Goal: Information Seeking & Learning: Learn about a topic

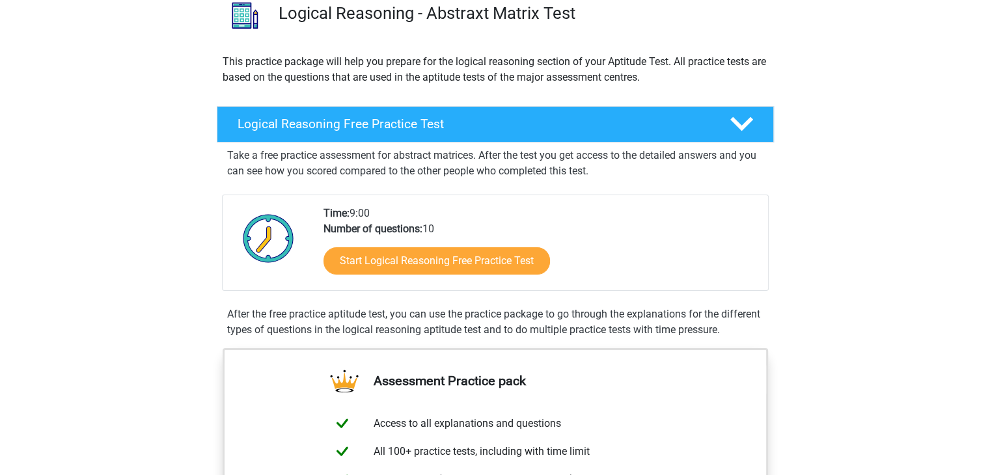
scroll to position [109, 0]
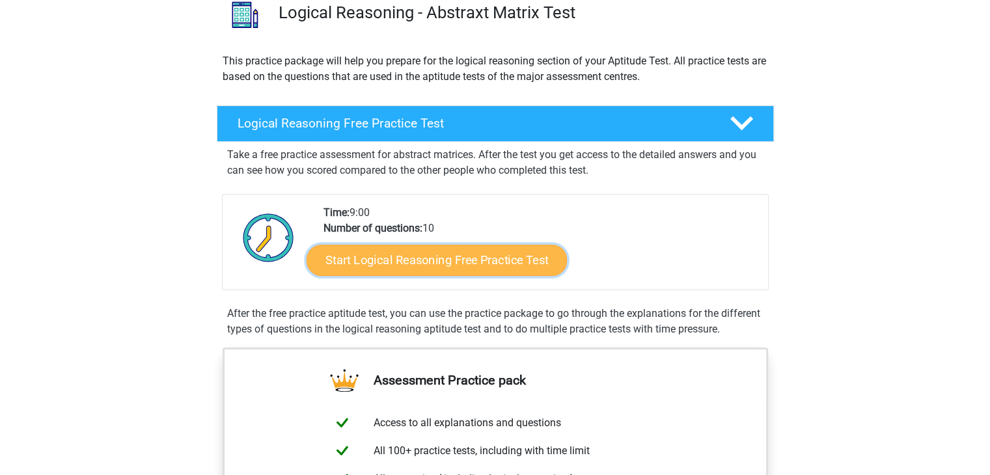
click at [379, 263] on link "Start Logical Reasoning Free Practice Test" at bounding box center [437, 259] width 260 height 31
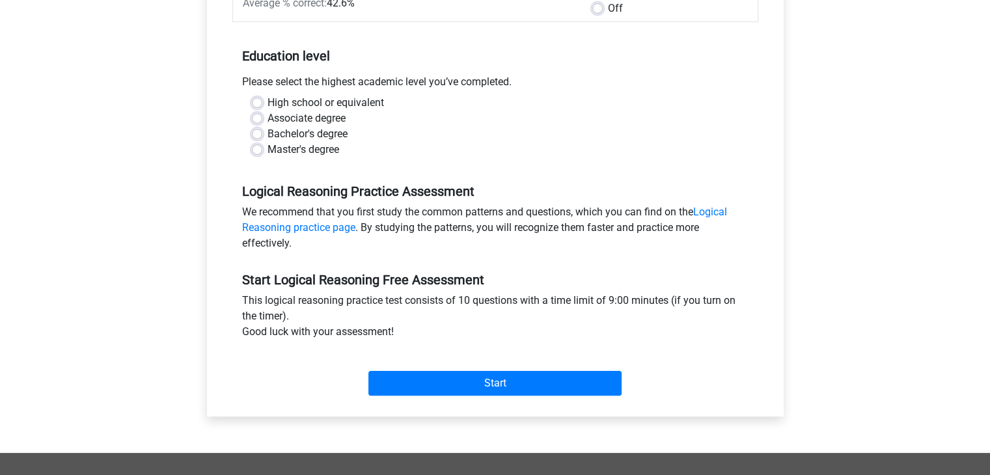
scroll to position [268, 0]
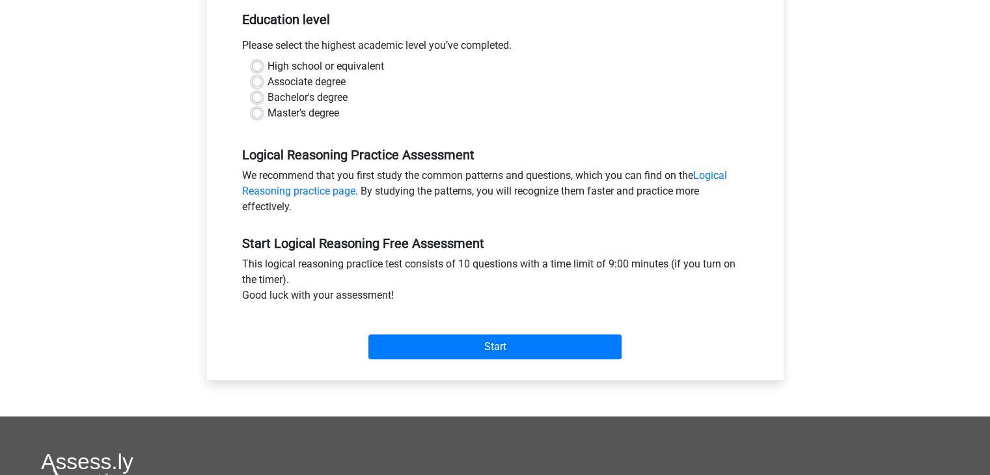
click at [338, 101] on label "Bachelor's degree" at bounding box center [307, 98] width 80 height 16
click at [262, 101] on input "Bachelor's degree" at bounding box center [257, 96] width 10 height 13
radio input "true"
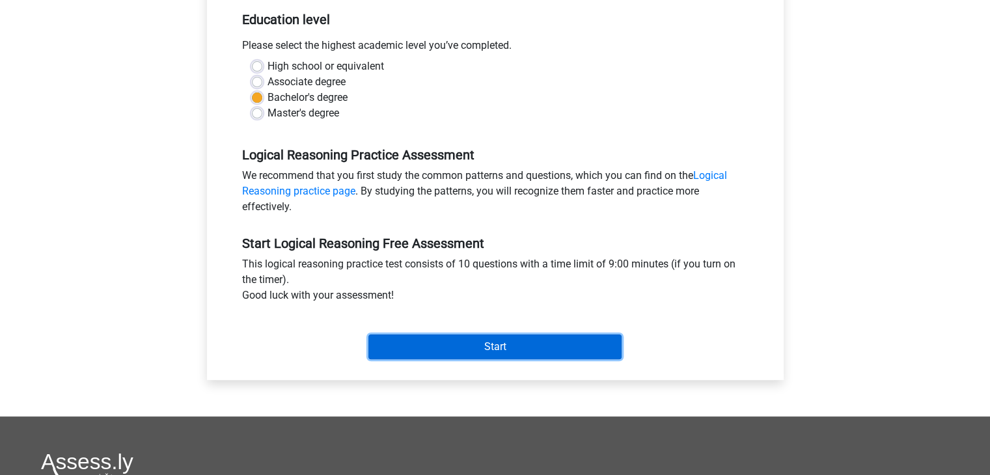
click at [464, 340] on input "Start" at bounding box center [494, 347] width 253 height 25
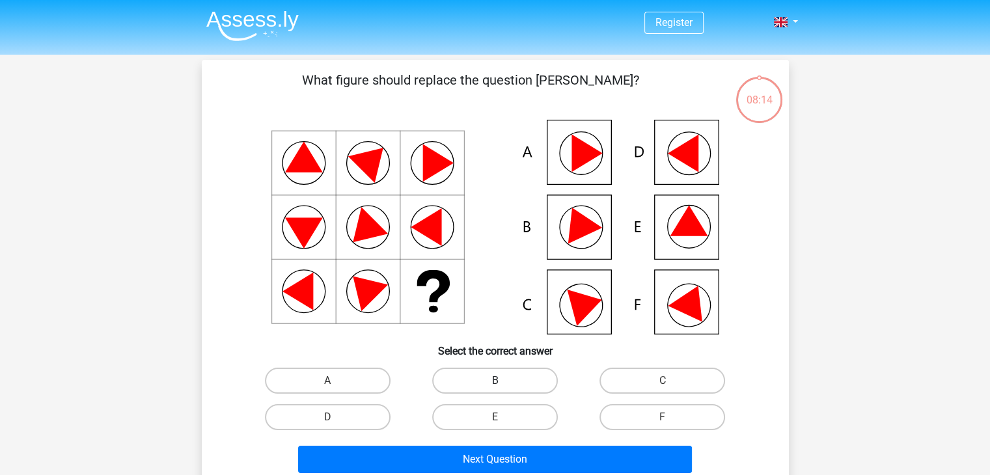
click at [487, 377] on label "B" at bounding box center [495, 381] width 126 height 26
click at [495, 381] on input "B" at bounding box center [499, 385] width 8 height 8
radio input "true"
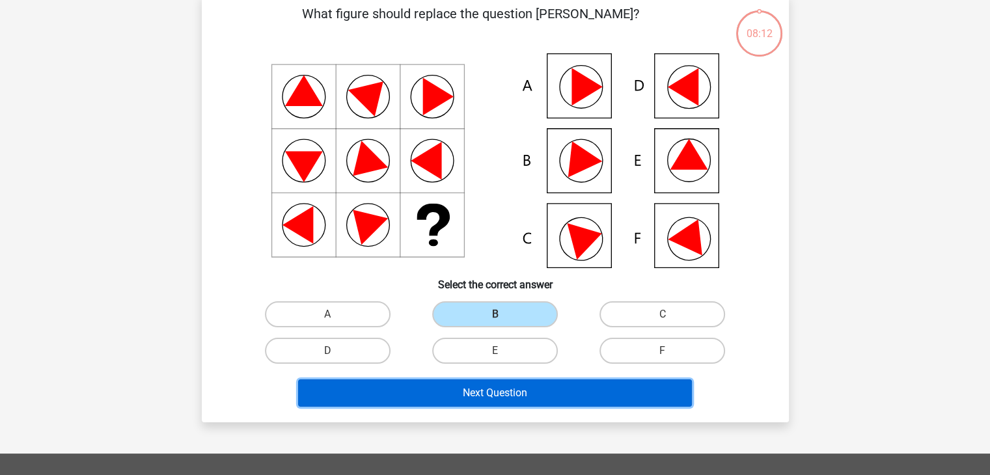
click at [489, 390] on button "Next Question" at bounding box center [495, 392] width 394 height 27
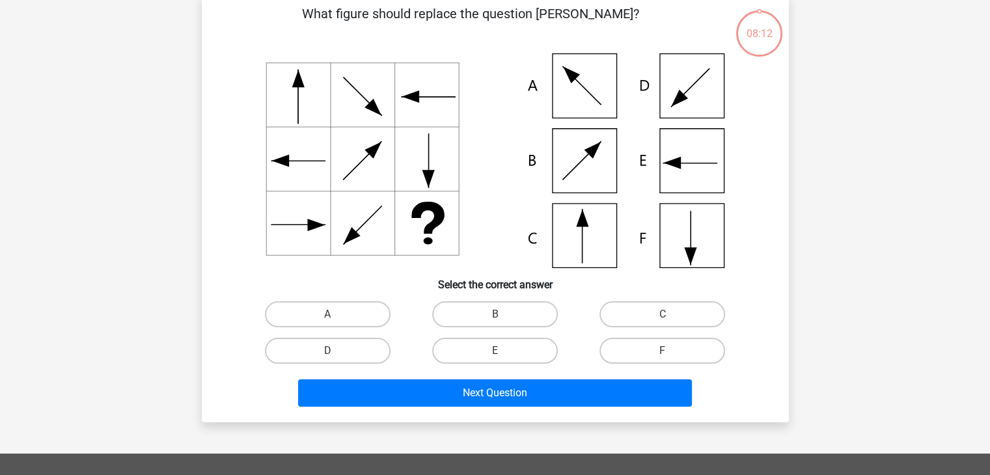
scroll to position [60, 0]
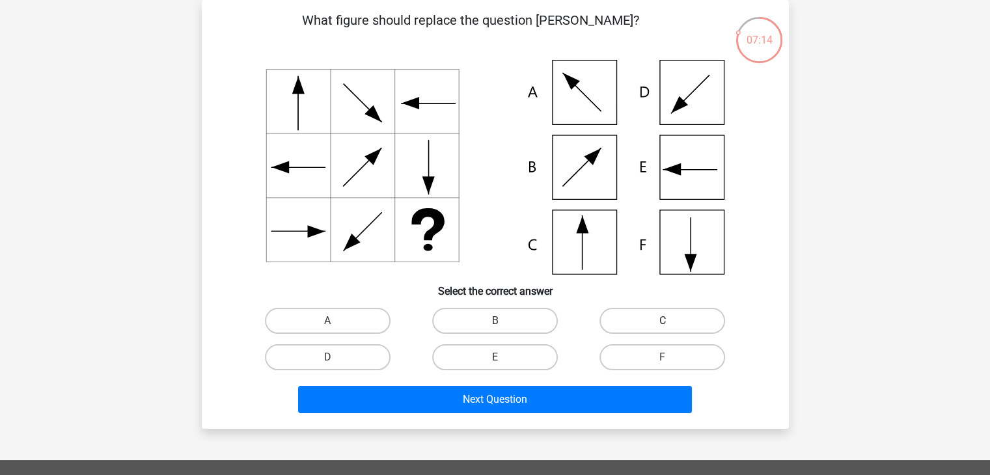
click at [618, 321] on label "C" at bounding box center [662, 321] width 126 height 26
click at [663, 321] on input "C" at bounding box center [667, 325] width 8 height 8
radio input "true"
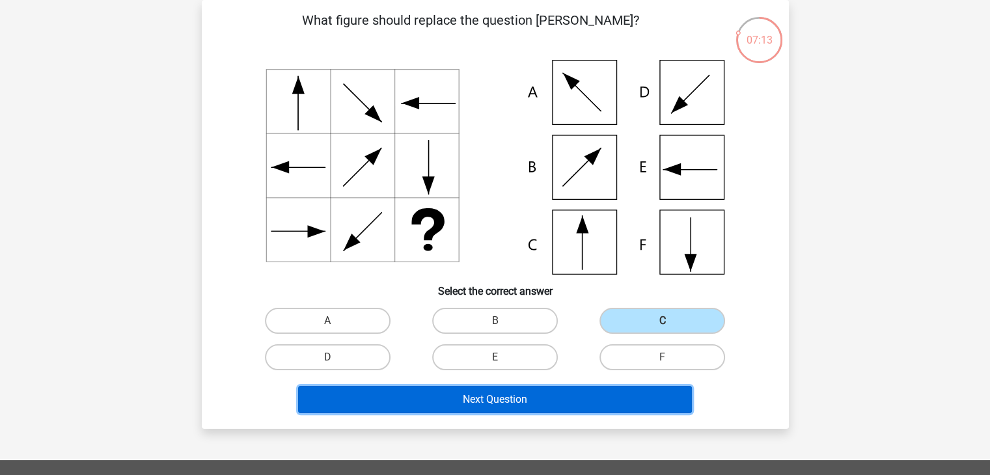
click at [534, 393] on button "Next Question" at bounding box center [495, 399] width 394 height 27
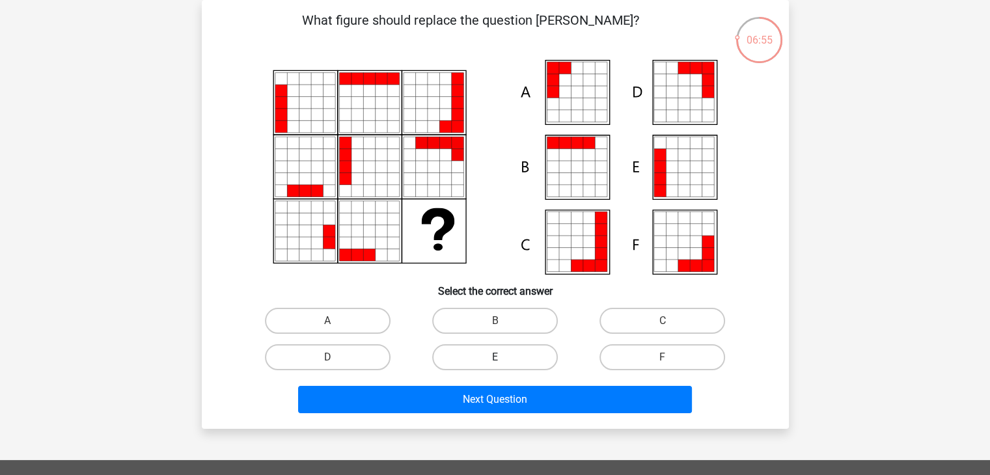
click at [466, 354] on label "E" at bounding box center [495, 357] width 126 height 26
click at [495, 357] on input "E" at bounding box center [499, 361] width 8 height 8
radio input "true"
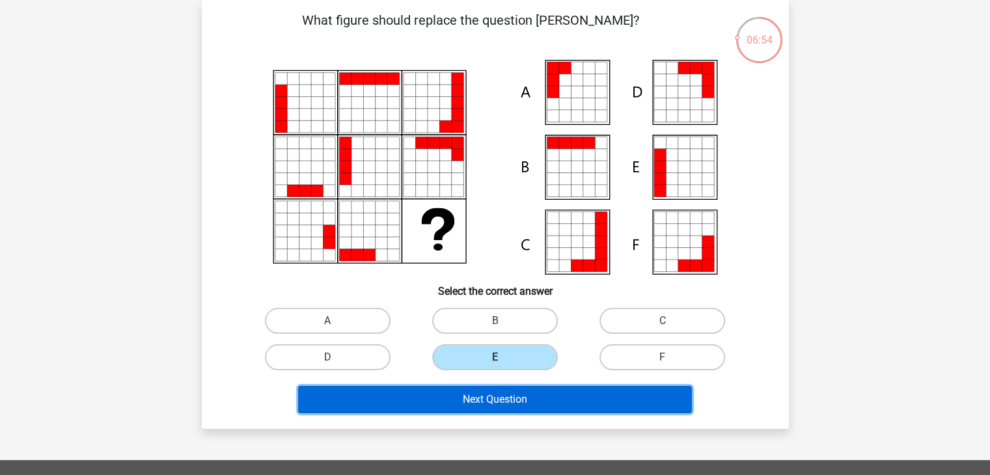
click at [500, 392] on button "Next Question" at bounding box center [495, 399] width 394 height 27
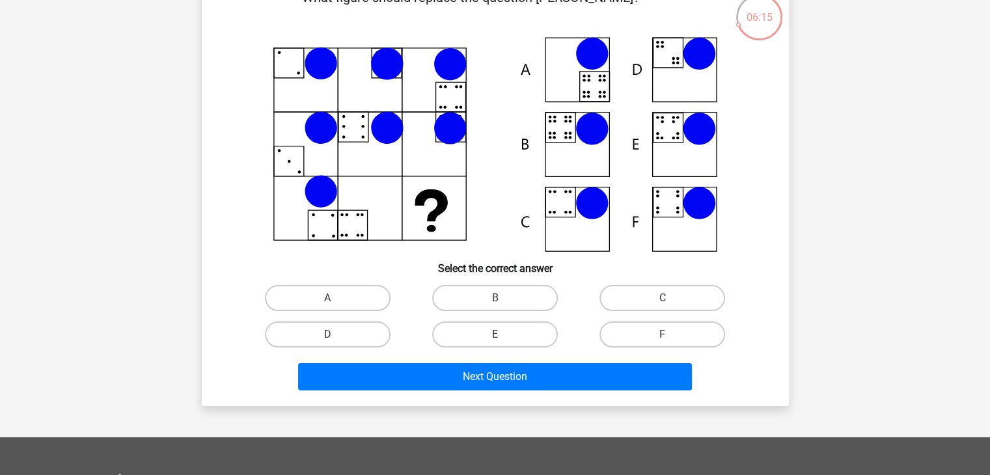
scroll to position [85, 0]
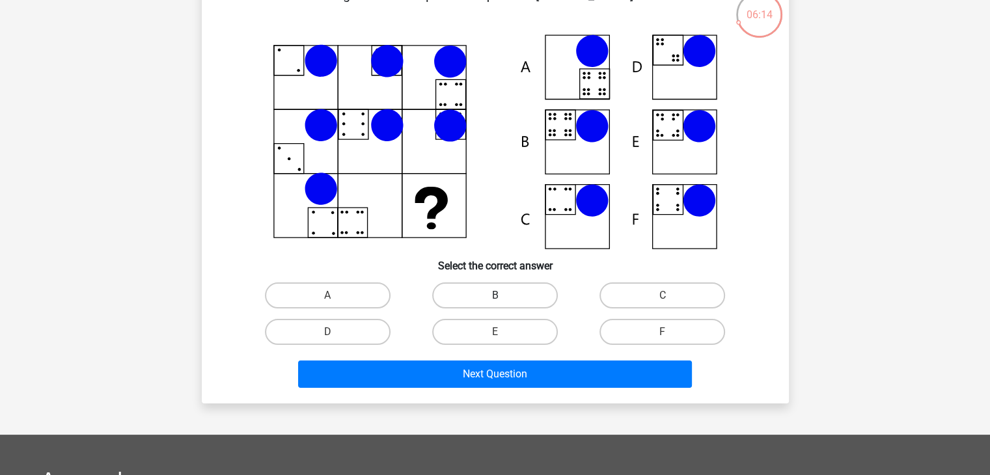
click at [487, 305] on label "B" at bounding box center [495, 295] width 126 height 26
click at [495, 304] on input "B" at bounding box center [499, 299] width 8 height 8
radio input "true"
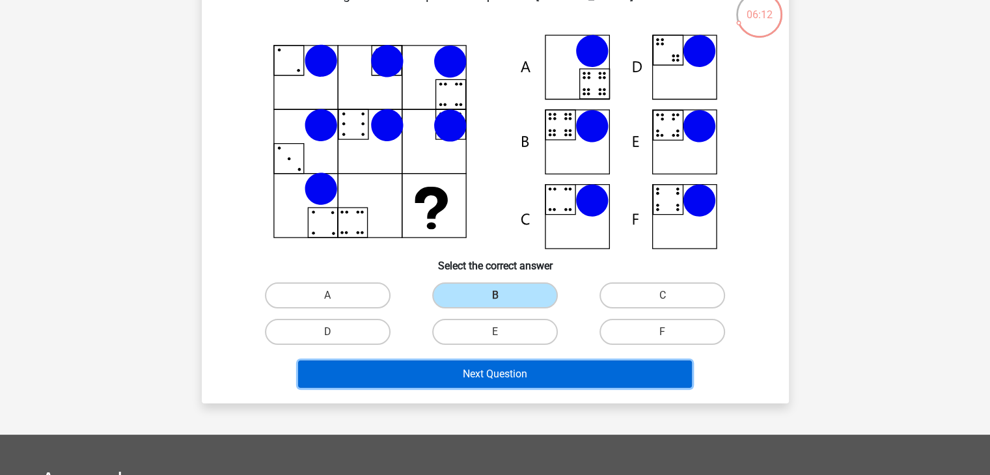
click at [491, 374] on button "Next Question" at bounding box center [495, 374] width 394 height 27
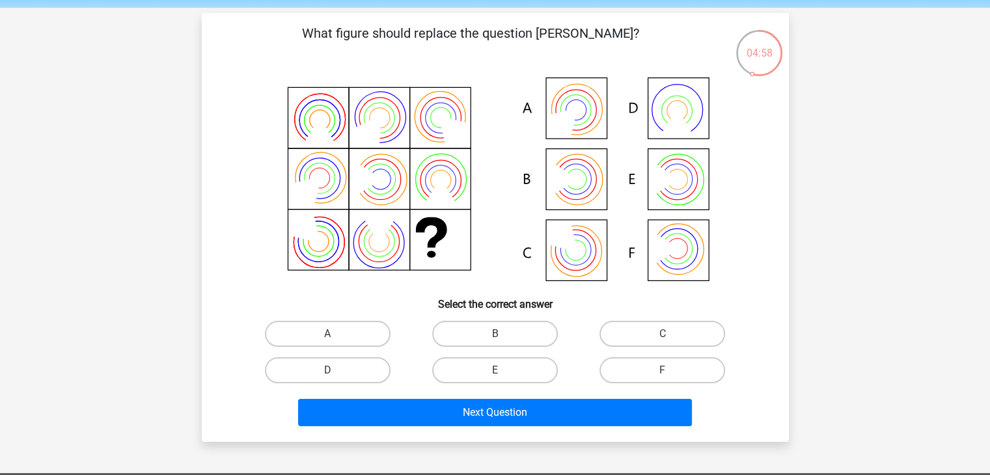
scroll to position [48, 0]
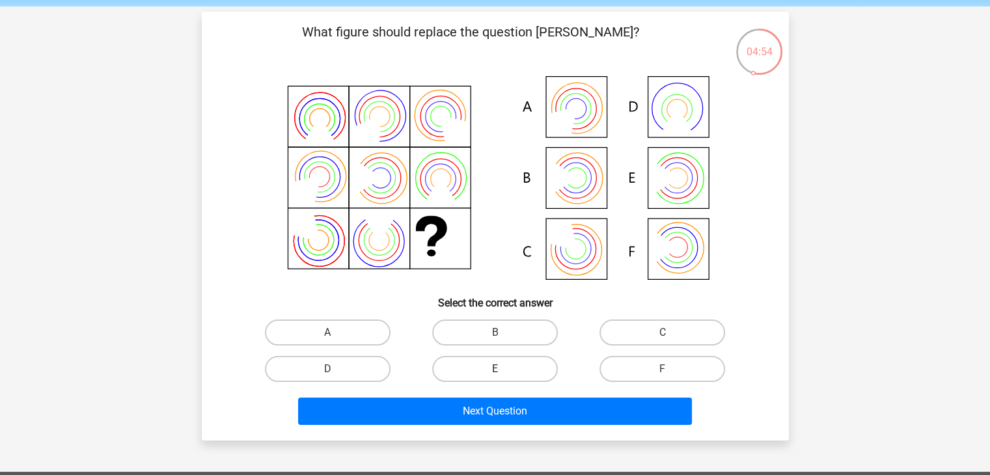
click at [534, 357] on label "E" at bounding box center [495, 369] width 126 height 26
click at [503, 369] on input "E" at bounding box center [499, 373] width 8 height 8
radio input "true"
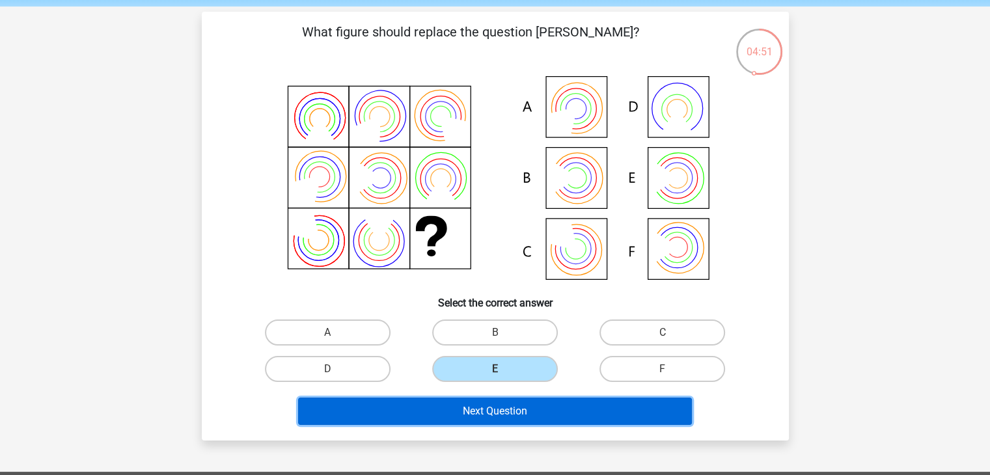
drag, startPoint x: 515, startPoint y: 400, endPoint x: 500, endPoint y: 404, distance: 15.3
click at [500, 404] on button "Next Question" at bounding box center [495, 411] width 394 height 27
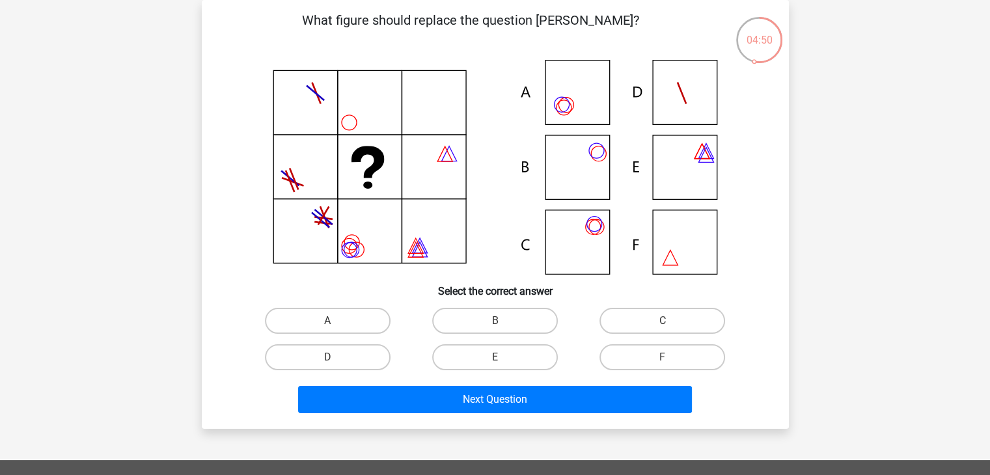
scroll to position [7, 0]
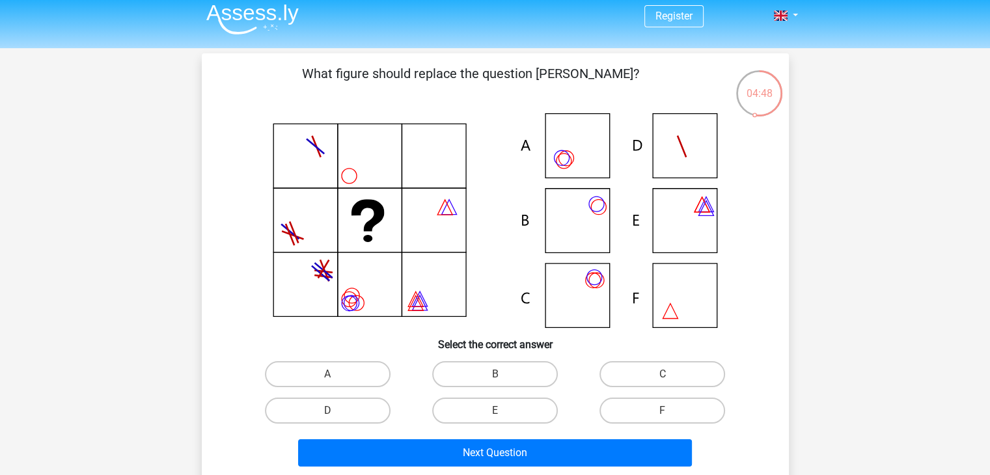
click at [322, 154] on icon at bounding box center [495, 220] width 525 height 215
click at [315, 169] on icon at bounding box center [495, 220] width 525 height 215
click at [406, 180] on icon at bounding box center [495, 220] width 525 height 215
click at [346, 200] on icon at bounding box center [495, 220] width 525 height 215
click at [333, 277] on icon at bounding box center [495, 220] width 525 height 215
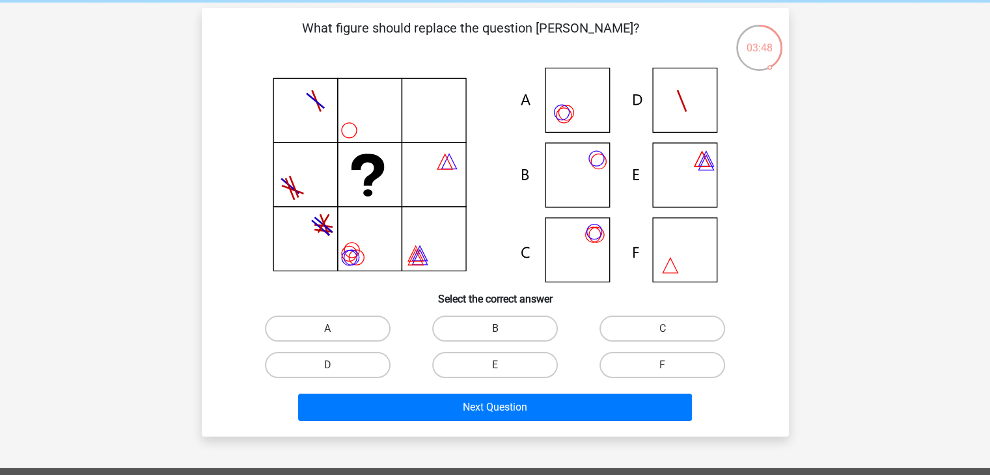
scroll to position [8, 0]
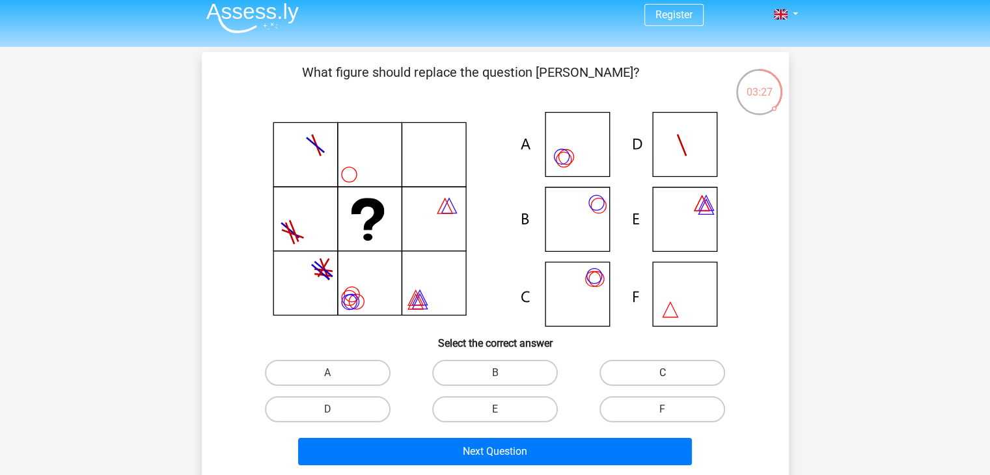
click at [615, 365] on label "C" at bounding box center [662, 373] width 126 height 26
click at [663, 373] on input "C" at bounding box center [667, 377] width 8 height 8
radio input "true"
click at [499, 370] on label "B" at bounding box center [495, 373] width 126 height 26
click at [499, 373] on input "B" at bounding box center [499, 377] width 8 height 8
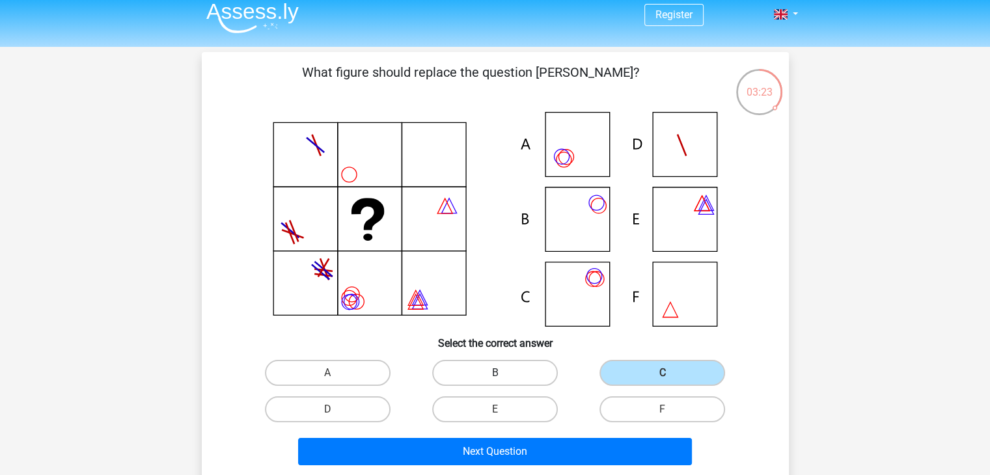
radio input "true"
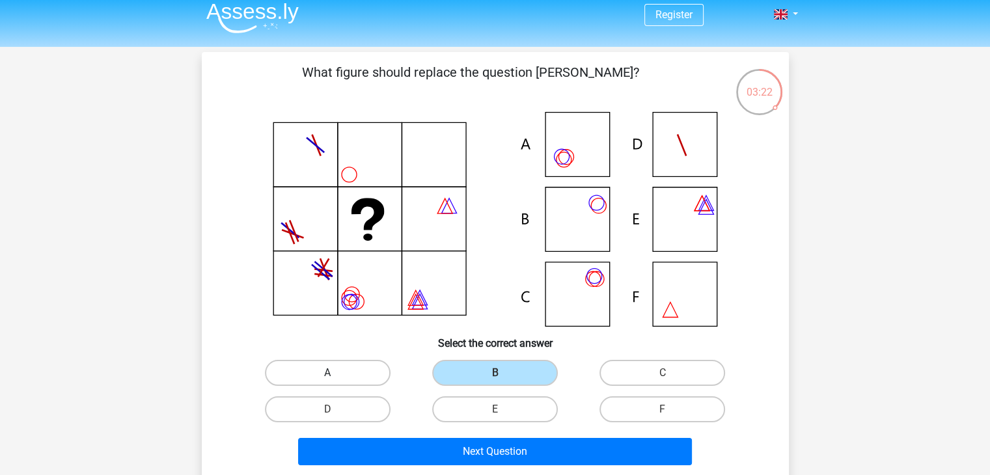
click at [382, 364] on label "A" at bounding box center [328, 373] width 126 height 26
click at [336, 373] on input "A" at bounding box center [331, 377] width 8 height 8
radio input "true"
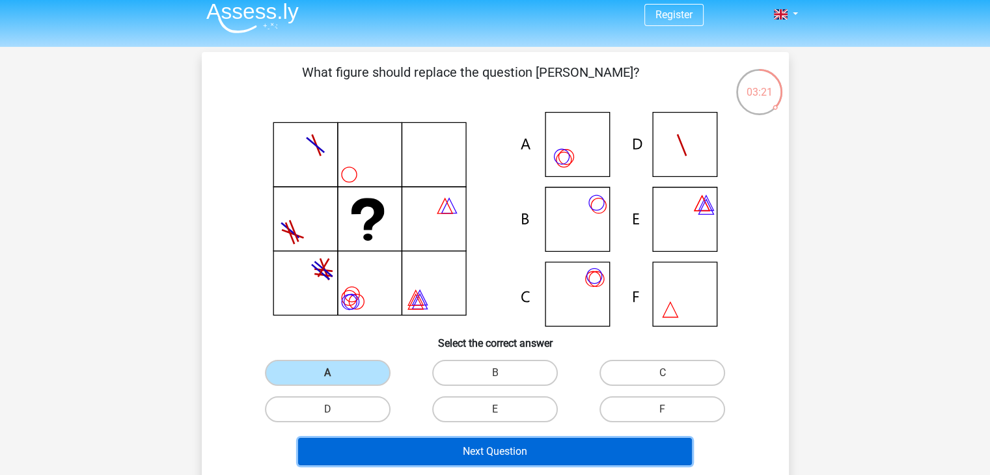
click at [469, 441] on button "Next Question" at bounding box center [495, 451] width 394 height 27
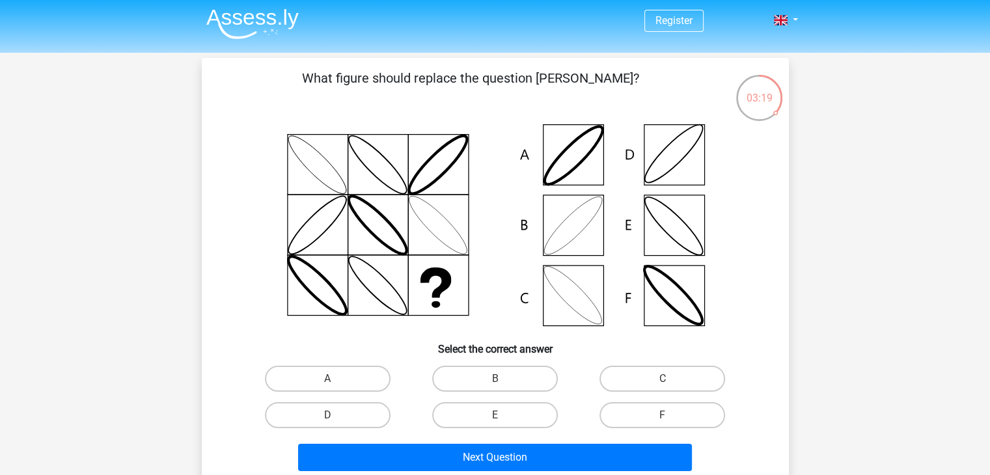
scroll to position [0, 0]
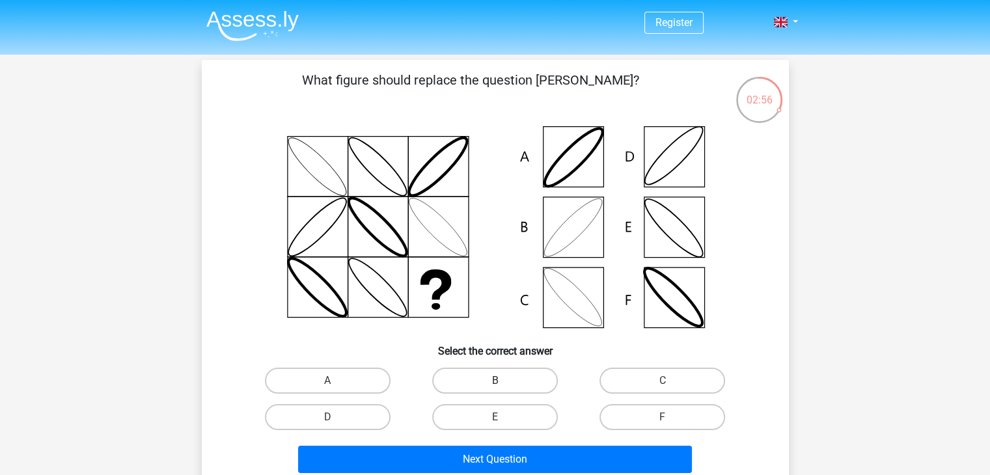
click at [497, 374] on label "B" at bounding box center [495, 381] width 126 height 26
click at [497, 381] on input "B" at bounding box center [499, 385] width 8 height 8
radio input "true"
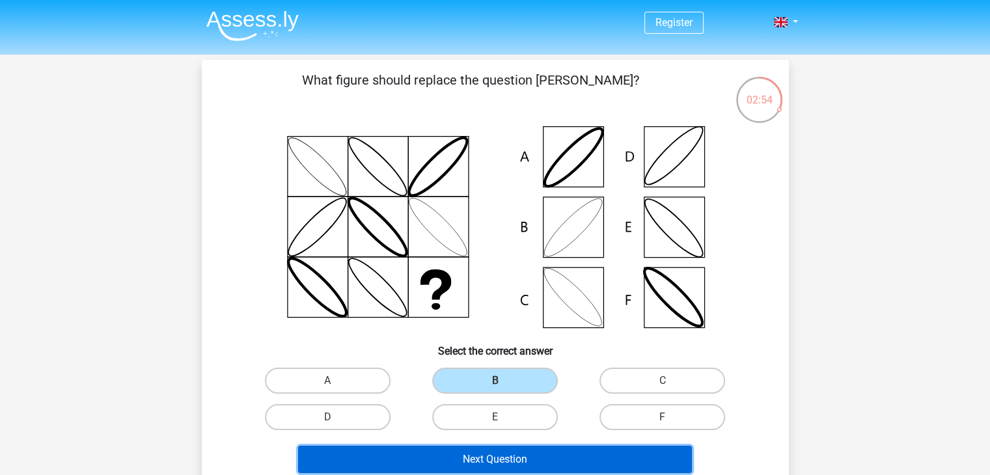
click at [469, 454] on button "Next Question" at bounding box center [495, 459] width 394 height 27
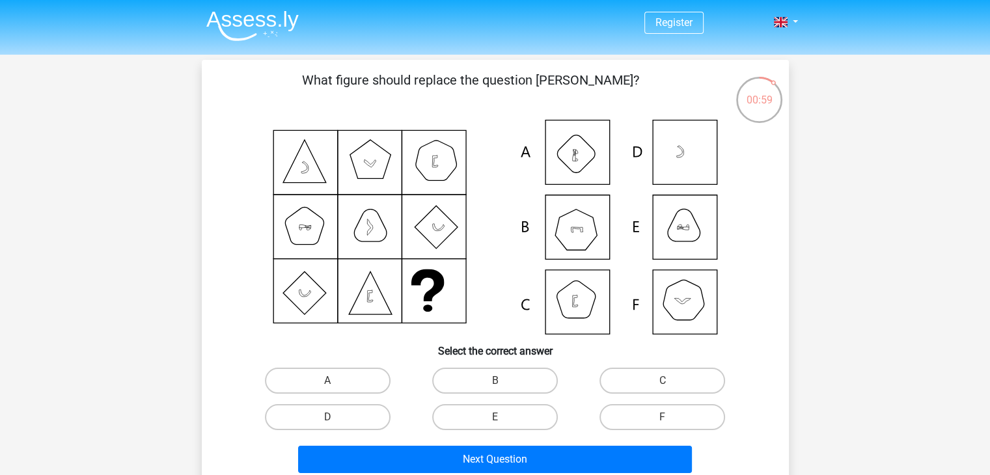
click at [685, 228] on icon at bounding box center [495, 227] width 525 height 215
click at [525, 415] on label "E" at bounding box center [495, 417] width 126 height 26
click at [503, 417] on input "E" at bounding box center [499, 421] width 8 height 8
radio input "true"
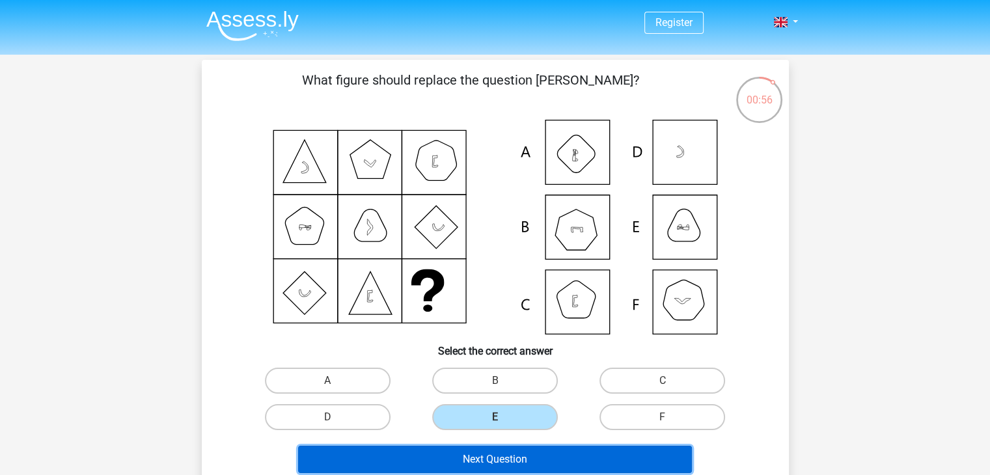
click at [510, 459] on button "Next Question" at bounding box center [495, 459] width 394 height 27
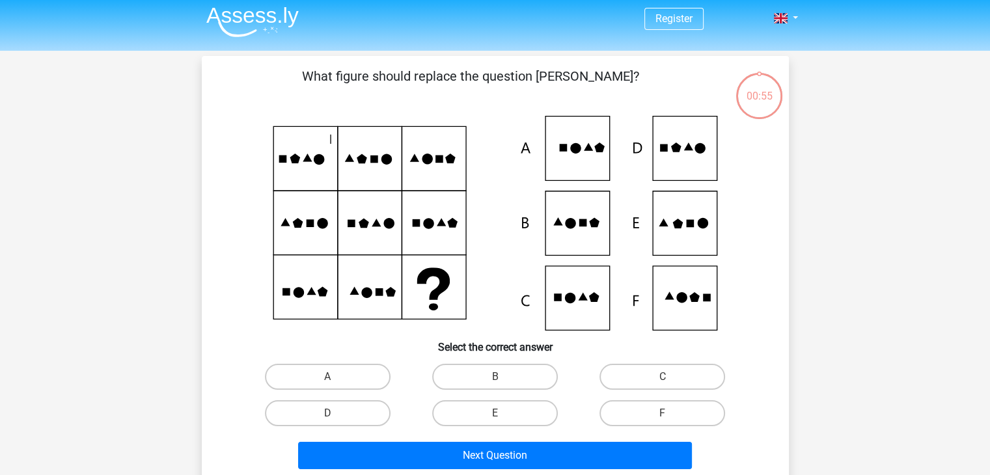
scroll to position [3, 0]
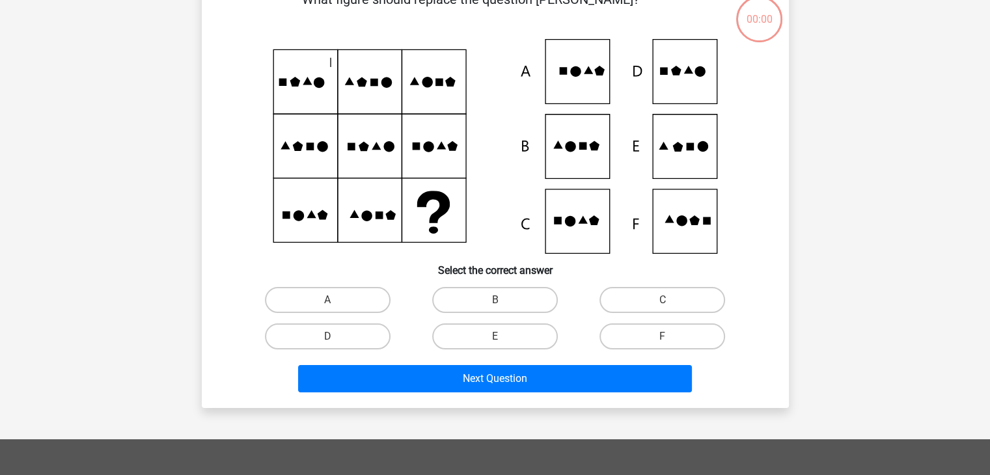
scroll to position [81, 0]
